Goal: Information Seeking & Learning: Learn about a topic

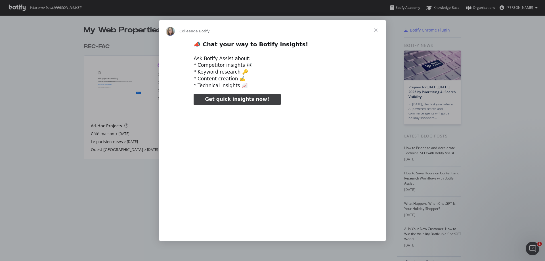
type input "131462"
click at [377, 27] on span "Fermer" at bounding box center [376, 30] width 20 height 20
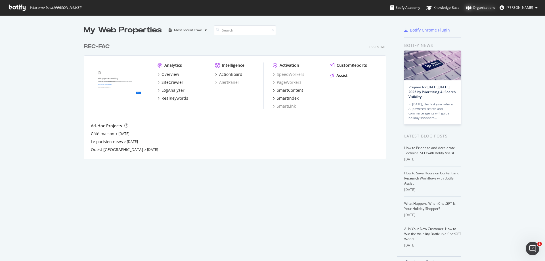
click at [493, 8] on div "Organizations" at bounding box center [480, 8] width 29 height 6
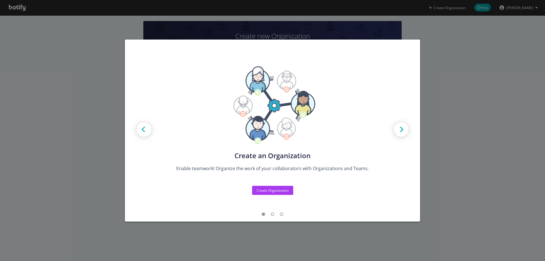
click at [399, 129] on img "modal" at bounding box center [401, 130] width 26 height 26
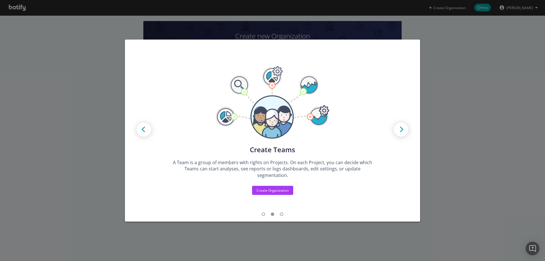
click at [400, 128] on img "modal" at bounding box center [401, 130] width 26 height 26
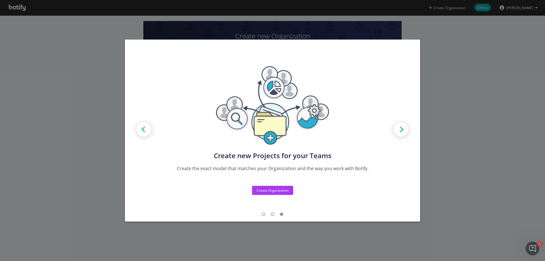
click at [58, 80] on div "Create new Projects for your Teams Create the exact model that matches your Org…" at bounding box center [272, 130] width 545 height 261
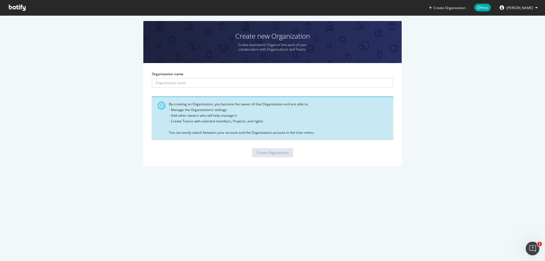
click at [523, 11] on button "[PERSON_NAME]" at bounding box center [518, 7] width 47 height 9
click at [19, 16] on section "Create new Organization Enable teamwork! Organize the work of your collaborator…" at bounding box center [272, 96] width 545 height 162
click at [17, 9] on icon at bounding box center [17, 8] width 17 height 6
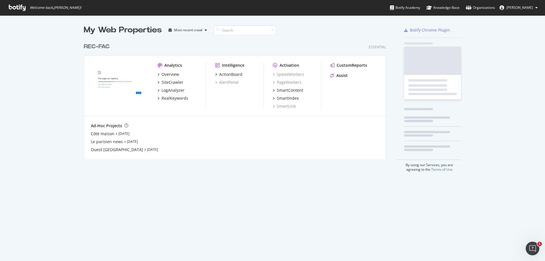
scroll to position [119, 303]
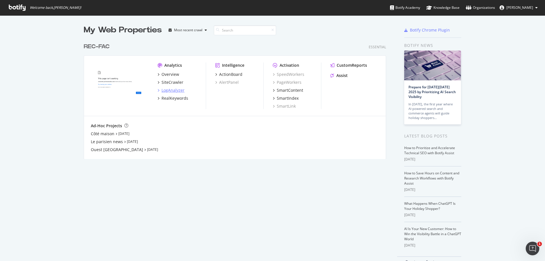
click at [169, 91] on div "LogAnalyzer" at bounding box center [173, 90] width 23 height 6
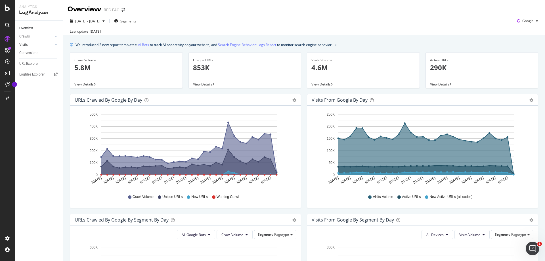
click at [42, 44] on link "Visits" at bounding box center [36, 45] width 34 height 6
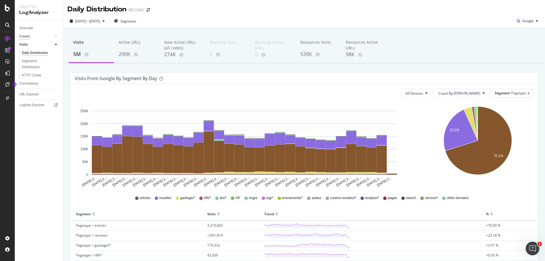
click at [29, 36] on div "Crawls" at bounding box center [24, 37] width 11 height 6
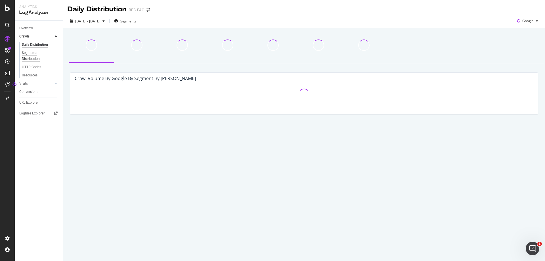
click at [34, 58] on div "Segments Distribution" at bounding box center [38, 56] width 32 height 12
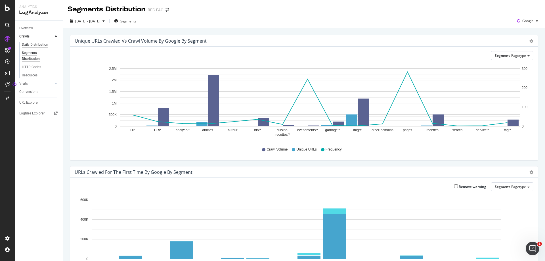
click at [26, 43] on div "Daily Distribution" at bounding box center [35, 45] width 26 height 6
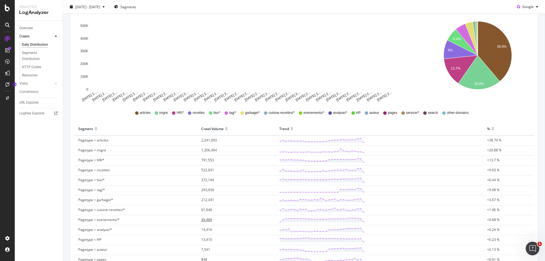
scroll to position [142, 0]
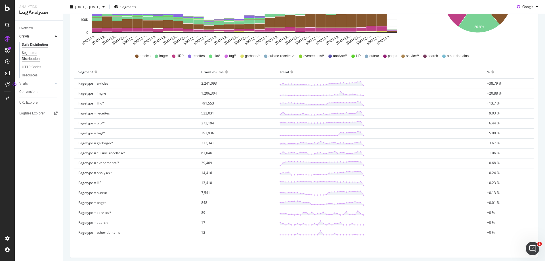
click at [32, 58] on div "Segments Distribution" at bounding box center [38, 56] width 32 height 12
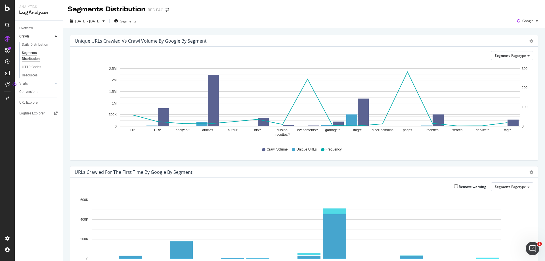
click at [48, 223] on div "Overview Crawls Daily Distribution Segments Distribution HTTP Codes Resources V…" at bounding box center [39, 141] width 48 height 240
click at [55, 83] on icon at bounding box center [56, 83] width 2 height 3
click at [34, 28] on link "Overview" at bounding box center [38, 28] width 39 height 6
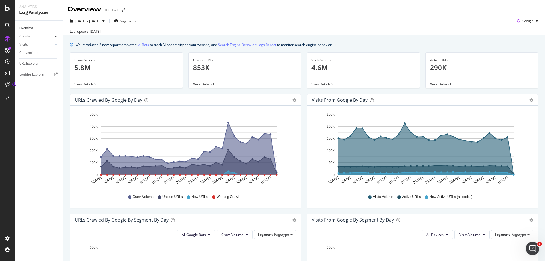
click at [56, 37] on icon at bounding box center [56, 36] width 2 height 3
click at [32, 68] on div "HTTP Codes" at bounding box center [31, 67] width 19 height 6
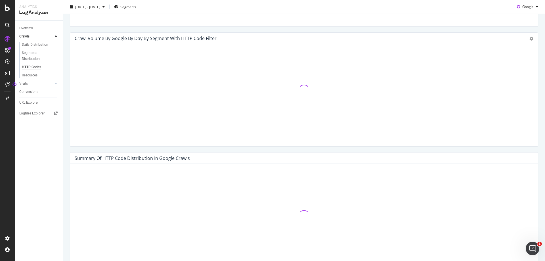
scroll to position [326, 0]
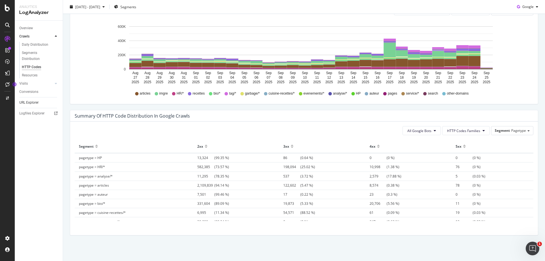
click at [43, 102] on link "URL Explorer" at bounding box center [38, 103] width 39 height 6
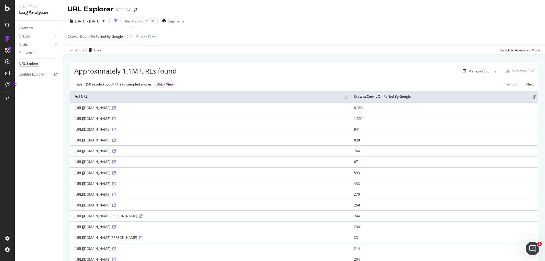
click at [116, 110] on icon at bounding box center [113, 107] width 3 height 3
click at [166, 20] on icon "button" at bounding box center [164, 20] width 4 height 3
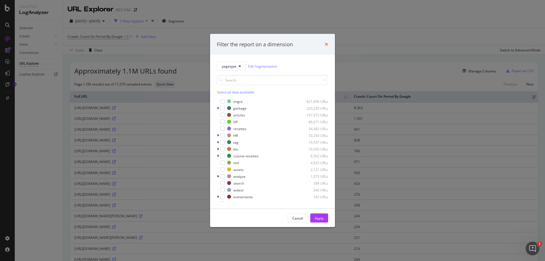
click at [327, 43] on icon "times" at bounding box center [326, 44] width 3 height 5
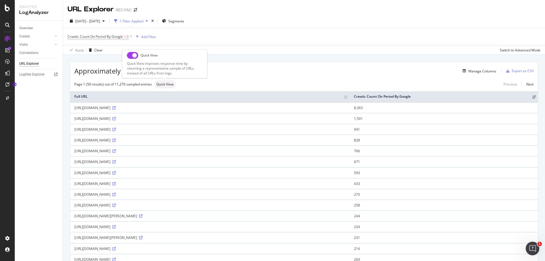
click at [168, 87] on div "Quick View" at bounding box center [165, 84] width 22 height 8
click at [167, 84] on span "Quick View" at bounding box center [164, 84] width 17 height 3
click at [118, 96] on th "Full URL" at bounding box center [210, 96] width 280 height 11
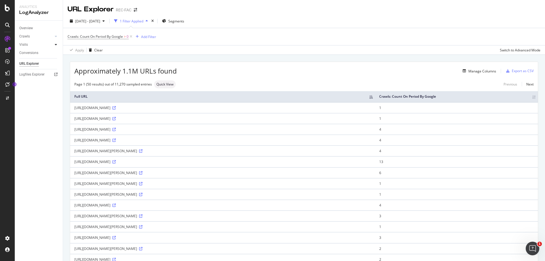
click at [56, 43] on icon at bounding box center [56, 44] width 2 height 3
click at [56, 35] on icon at bounding box center [56, 36] width 2 height 3
click at [30, 8] on div "Analytics" at bounding box center [38, 7] width 39 height 5
click at [7, 9] on icon at bounding box center [7, 8] width 5 height 7
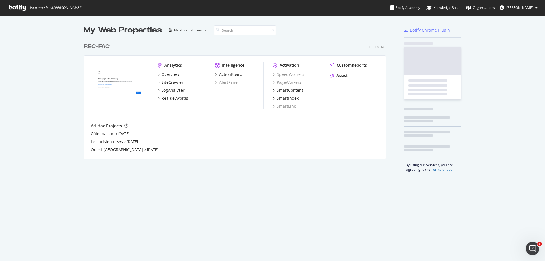
scroll to position [257, 537]
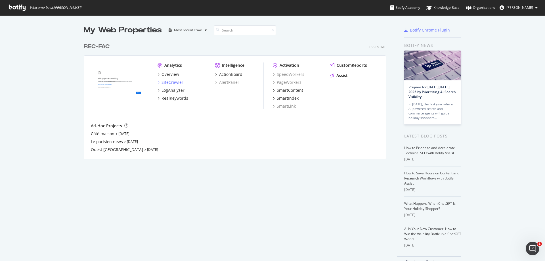
click at [158, 81] on icon "grid" at bounding box center [159, 82] width 2 height 3
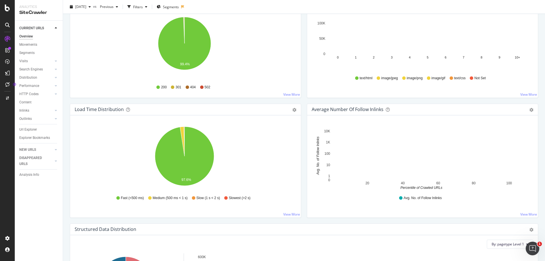
scroll to position [563, 0]
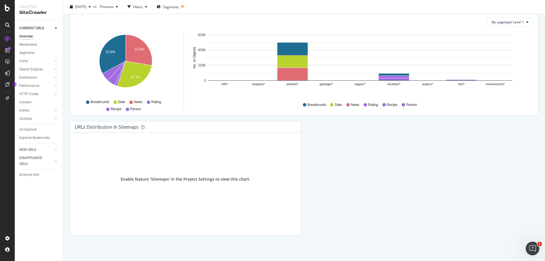
drag, startPoint x: 25, startPoint y: 101, endPoint x: 114, endPoint y: 119, distance: 91.2
click at [25, 101] on div "Content" at bounding box center [25, 102] width 12 height 6
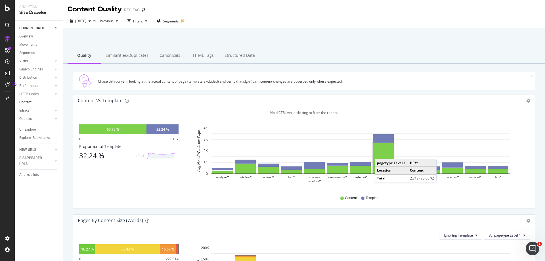
click at [381, 153] on rect "A chart." at bounding box center [383, 158] width 21 height 31
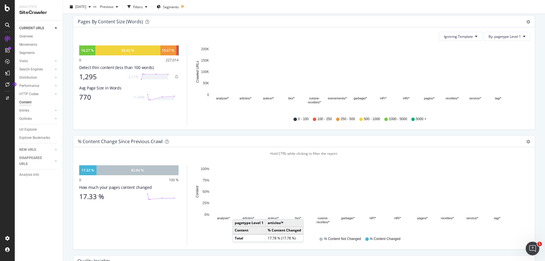
scroll to position [256, 0]
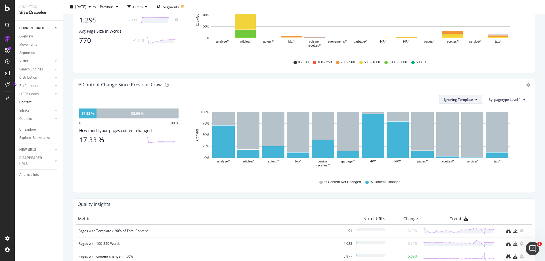
click at [462, 101] on span "Ignoring Template" at bounding box center [458, 99] width 29 height 5
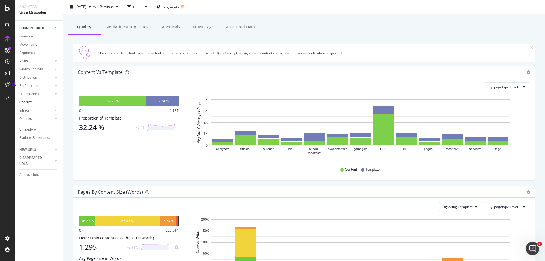
scroll to position [0, 0]
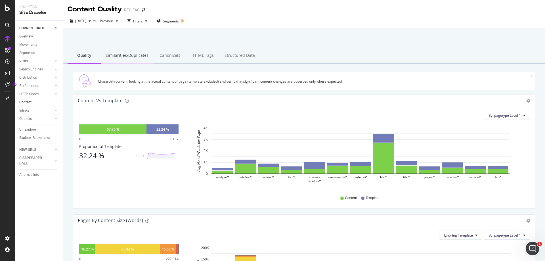
click at [123, 58] on div "Similarities/Duplicates" at bounding box center [127, 56] width 52 height 16
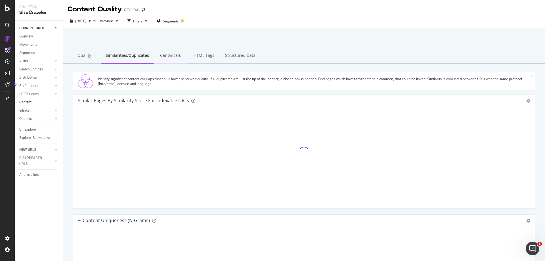
click at [169, 54] on div "Canonicals" at bounding box center [171, 56] width 34 height 16
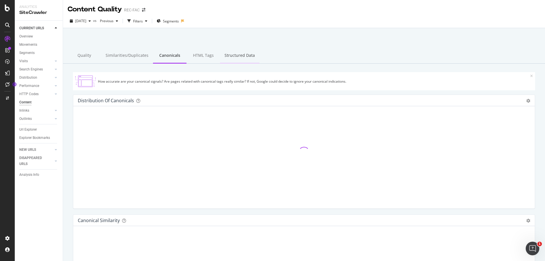
click at [224, 53] on div "Structured Data" at bounding box center [239, 56] width 39 height 16
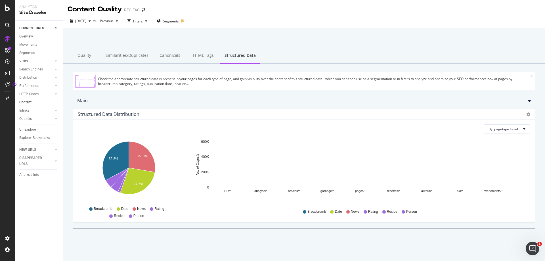
scroll to position [1, 0]
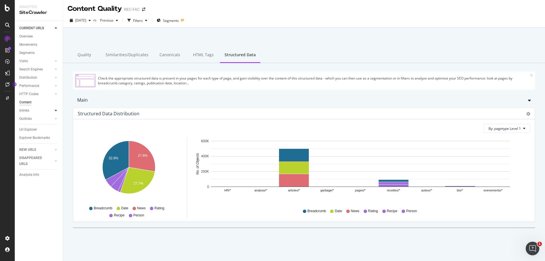
click at [55, 110] on div at bounding box center [56, 111] width 6 height 6
click at [30, 126] on div "Segments" at bounding box center [29, 127] width 15 height 6
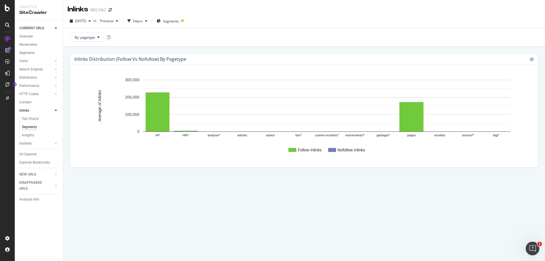
click at [185, 134] on text "HR/*" at bounding box center [186, 135] width 7 height 3
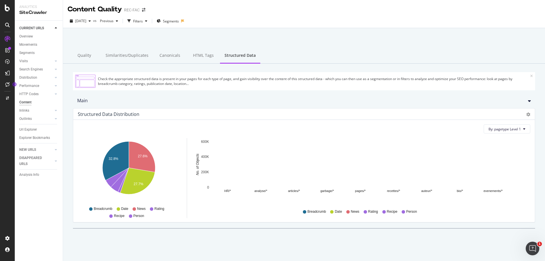
scroll to position [1, 0]
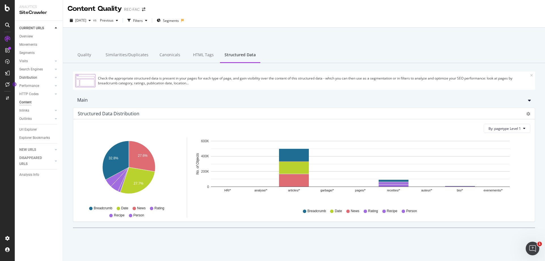
drag, startPoint x: 84, startPoint y: 54, endPoint x: 38, endPoint y: 80, distance: 52.9
click at [84, 53] on div "Quality" at bounding box center [85, 55] width 34 height 16
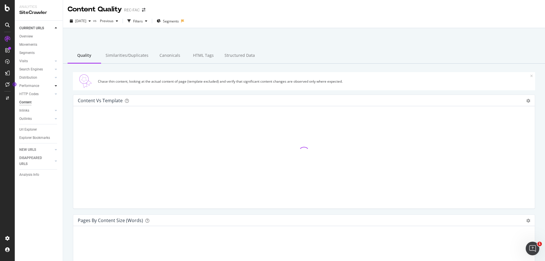
click at [54, 86] on div at bounding box center [56, 86] width 6 height 6
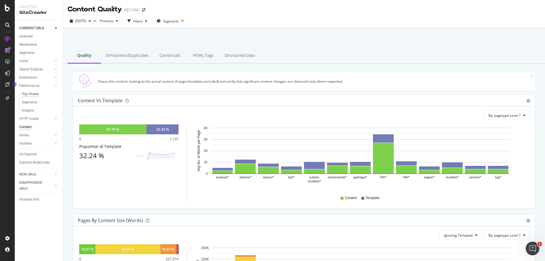
click at [32, 91] on div "Top Charts" at bounding box center [30, 94] width 17 height 6
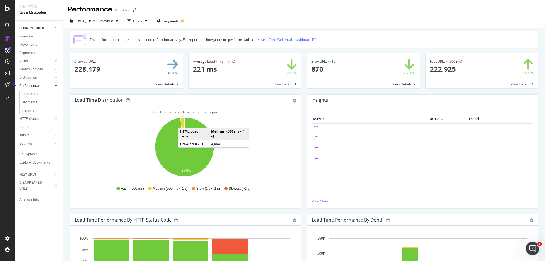
click at [260, 35] on div "The performance reports in this section reflect bot activity. For reports on ho…" at bounding box center [304, 40] width 469 height 18
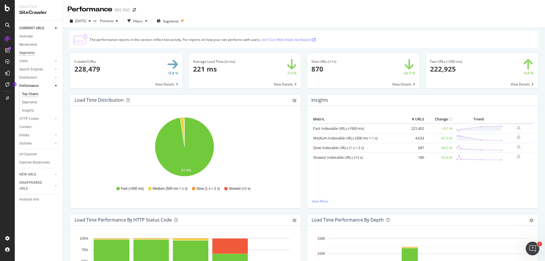
click at [26, 54] on div "Segments" at bounding box center [26, 53] width 15 height 6
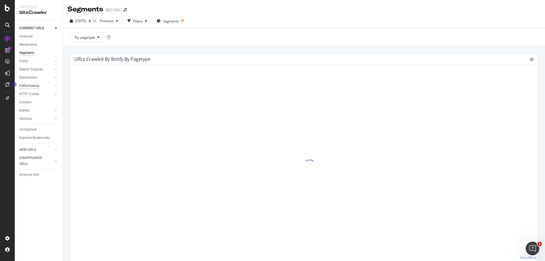
click at [24, 83] on div "Performance" at bounding box center [29, 86] width 20 height 6
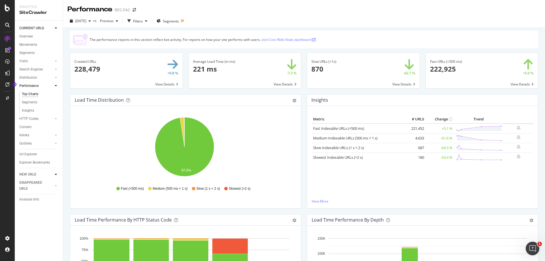
click at [55, 175] on icon at bounding box center [56, 174] width 2 height 3
click at [53, 154] on div at bounding box center [56, 153] width 6 height 6
click at [24, 29] on div "CURRENT URLS" at bounding box center [31, 28] width 25 height 6
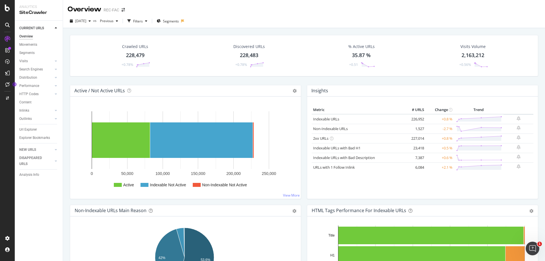
click at [57, 28] on div at bounding box center [56, 28] width 6 height 6
click at [30, 28] on div "CURRENT URLS" at bounding box center [31, 28] width 25 height 6
click at [33, 87] on div "Performance" at bounding box center [29, 86] width 20 height 6
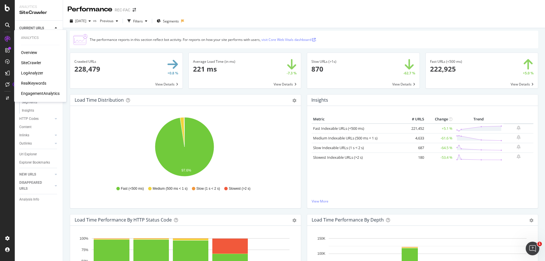
click at [27, 69] on div "Overview SiteCrawler LogAnalyzer RealKeywords EngagementAnalytics" at bounding box center [40, 73] width 39 height 47
click at [28, 75] on div "LogAnalyzer" at bounding box center [32, 73] width 22 height 6
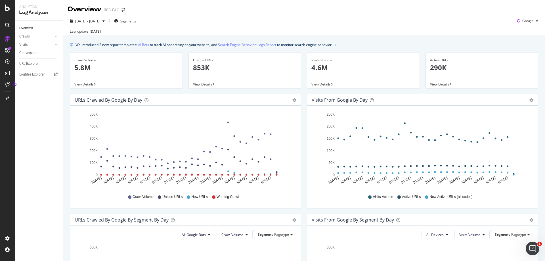
scroll to position [212, 0]
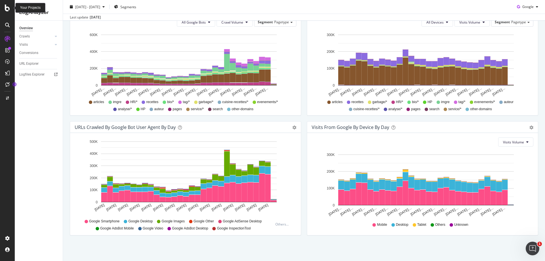
click at [5, 9] on icon at bounding box center [7, 8] width 5 height 7
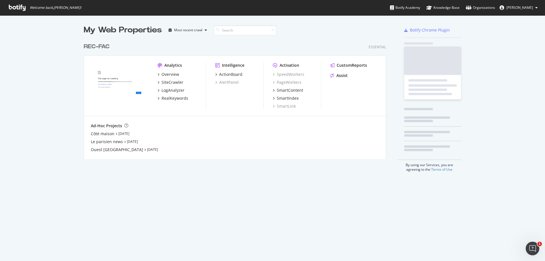
scroll to position [257, 537]
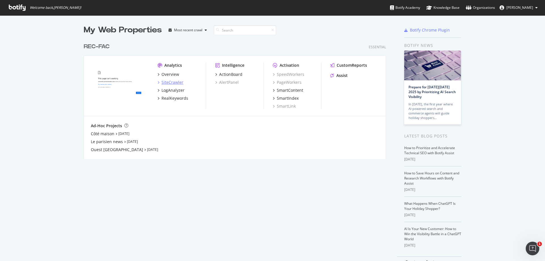
click at [158, 81] on icon "grid" at bounding box center [159, 82] width 2 height 3
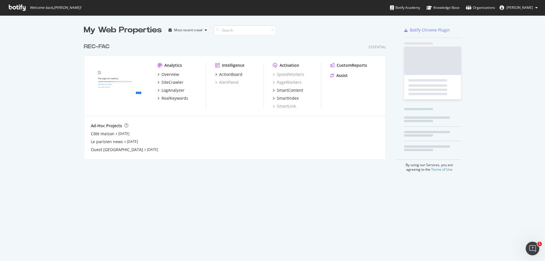
scroll to position [257, 537]
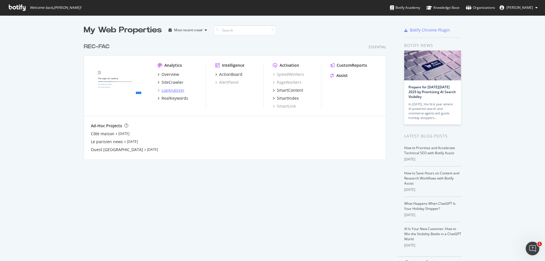
click at [158, 91] on icon "grid" at bounding box center [159, 90] width 2 height 3
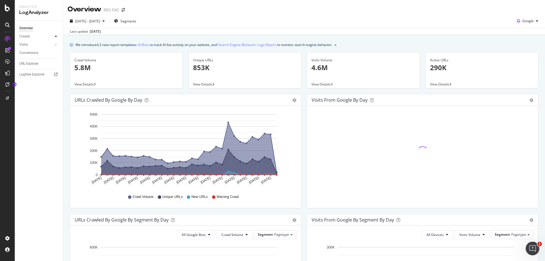
click at [58, 37] on div at bounding box center [56, 37] width 6 height 6
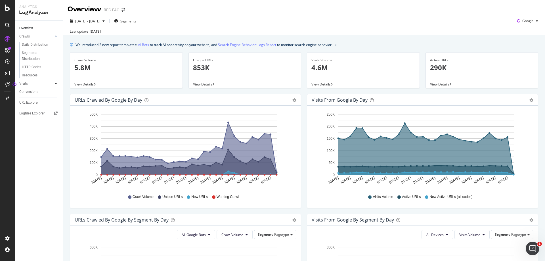
click at [53, 83] on div at bounding box center [56, 84] width 6 height 6
click at [5, 7] on div at bounding box center [8, 8] width 14 height 7
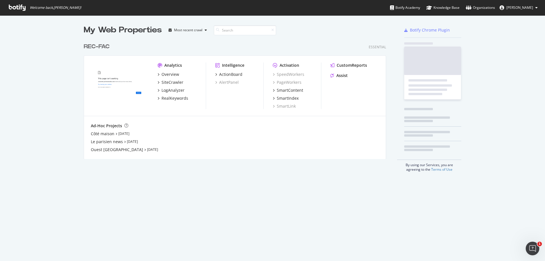
scroll to position [257, 537]
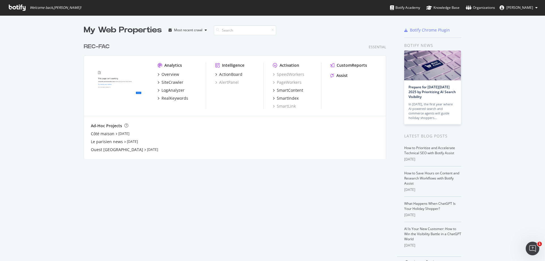
click at [155, 82] on div "Analytics Overview SiteCrawler LogAnalyzer RealKeywords Intelligence ActionBoar…" at bounding box center [235, 86] width 302 height 60
click at [158, 83] on icon "grid" at bounding box center [159, 82] width 2 height 3
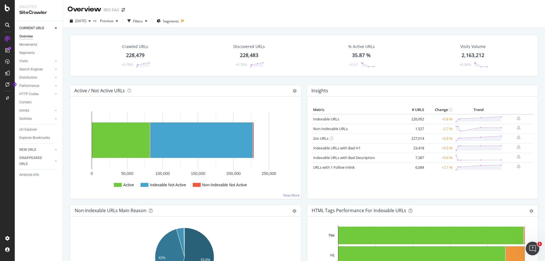
click at [56, 28] on icon at bounding box center [56, 27] width 2 height 3
click at [57, 28] on div at bounding box center [56, 28] width 6 height 6
click at [56, 69] on icon at bounding box center [56, 69] width 2 height 3
click at [57, 62] on icon at bounding box center [56, 60] width 2 height 3
click at [54, 100] on div at bounding box center [56, 102] width 6 height 6
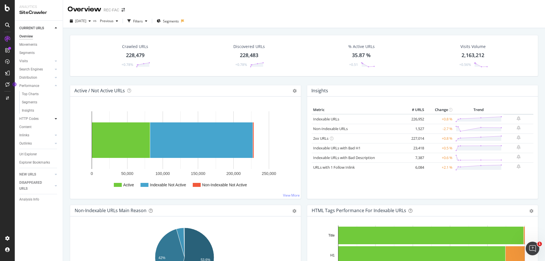
click at [55, 118] on icon at bounding box center [56, 118] width 2 height 3
click at [57, 81] on div "Distribution" at bounding box center [40, 78] width 43 height 8
click at [56, 78] on icon at bounding box center [56, 77] width 2 height 3
click at [55, 143] on icon at bounding box center [56, 143] width 2 height 3
click at [56, 28] on icon at bounding box center [56, 27] width 2 height 3
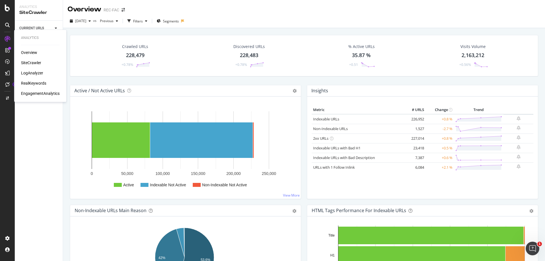
click at [28, 63] on div "SiteCrawler" at bounding box center [31, 63] width 20 height 6
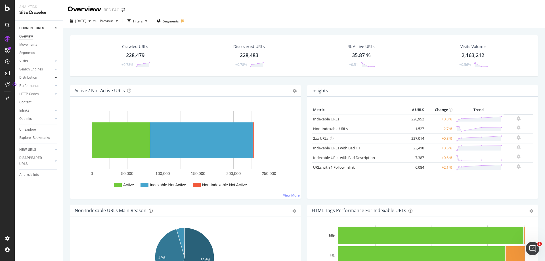
click at [54, 77] on div at bounding box center [56, 78] width 6 height 6
click at [32, 80] on div "Distribution" at bounding box center [28, 78] width 18 height 6
click at [129, 91] on icon at bounding box center [129, 91] width 4 height 4
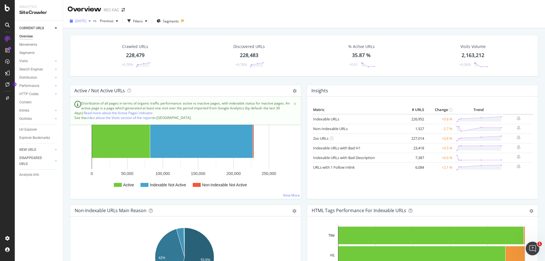
click at [93, 21] on div "button" at bounding box center [89, 20] width 7 height 3
click at [241, 19] on div "[DATE] vs Previous Filters Segments" at bounding box center [304, 21] width 482 height 11
